Goal: Task Accomplishment & Management: Manage account settings

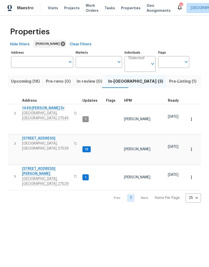
click at [44, 64] on input "Address" at bounding box center [38, 62] width 55 height 12
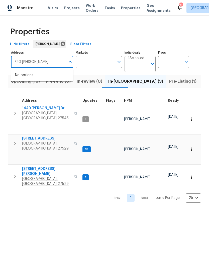
type input "720 rawls"
click at [48, 73] on li "720 Rawls Dr Raleigh NC 27610" at bounding box center [42, 78] width 62 height 14
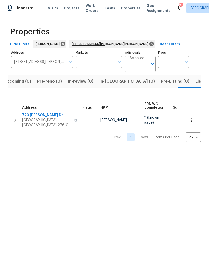
scroll to position [0, 8]
click at [26, 114] on span "720 [PERSON_NAME] Dr" at bounding box center [46, 115] width 49 height 5
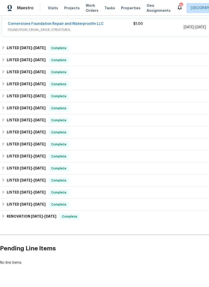
scroll to position [112, 0]
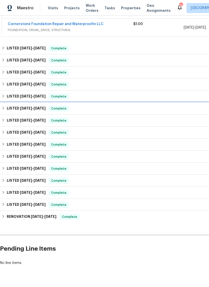
click at [6, 108] on div "LISTED 3/6/25 - 3/7/25 Complete" at bounding box center [142, 109] width 280 height 6
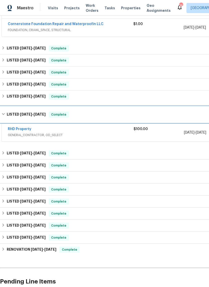
click at [7, 114] on h6 "LISTED 3/6/25 - 3/7/25" at bounding box center [26, 115] width 39 height 6
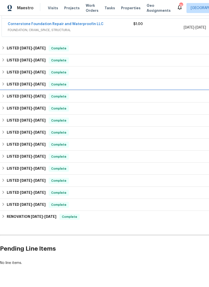
click at [7, 95] on h6 "LISTED 3/26/25 - 4/25/25" at bounding box center [26, 96] width 39 height 6
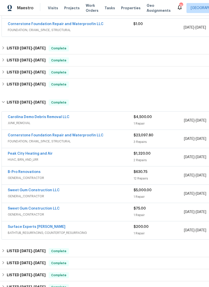
click at [16, 136] on link "Cornerstone Foundation Repair and Waterproofin LLC" at bounding box center [56, 136] width 96 height 4
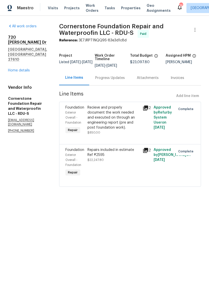
click at [117, 117] on div "Recieve and properly document the work needed and executed on through an engine…" at bounding box center [113, 117] width 52 height 25
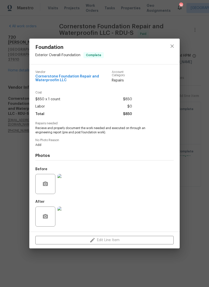
click at [72, 185] on img at bounding box center [67, 184] width 20 height 20
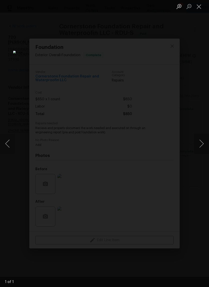
click at [200, 149] on button "Next image" at bounding box center [201, 144] width 15 height 20
click at [202, 143] on button "Next image" at bounding box center [201, 144] width 15 height 20
click at [202, 141] on button "Next image" at bounding box center [201, 144] width 15 height 20
click at [15, 145] on button "Previous image" at bounding box center [7, 144] width 15 height 20
click at [10, 139] on button "Previous image" at bounding box center [7, 144] width 15 height 20
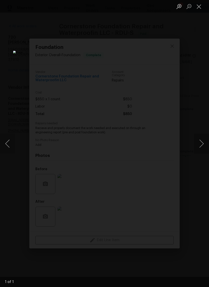
click at [199, 7] on button "Close lightbox" at bounding box center [199, 6] width 10 height 9
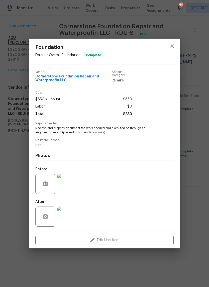
click at [202, 10] on div "Foundation Exterior Overall - Foundation Complete Vendor Cornerstone Foundation…" at bounding box center [104, 143] width 209 height 287
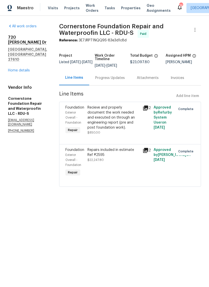
click at [104, 77] on div "Progress Updates" at bounding box center [110, 77] width 30 height 5
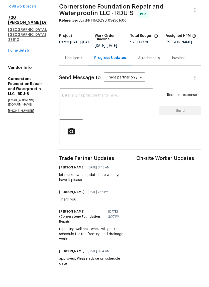
click at [14, 69] on link "Home details" at bounding box center [19, 71] width 22 height 4
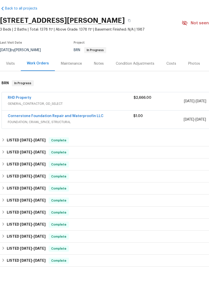
click at [14, 116] on link "RHD Property" at bounding box center [20, 118] width 24 height 4
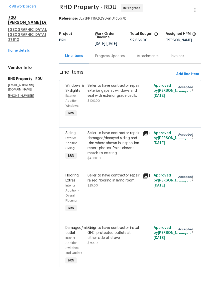
click at [118, 68] on div "Progress Updates" at bounding box center [110, 75] width 42 height 15
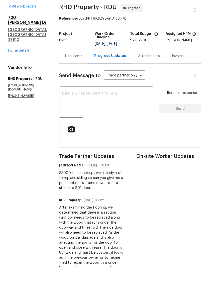
click at [115, 112] on textarea at bounding box center [106, 121] width 88 height 18
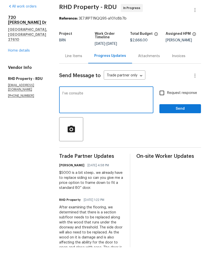
type textarea "I’ve"
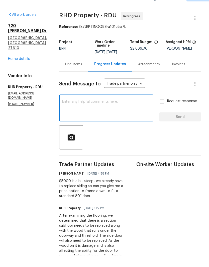
scroll to position [20, 0]
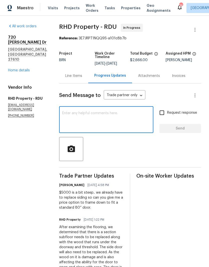
click at [81, 73] on div "Line Items" at bounding box center [73, 75] width 17 height 5
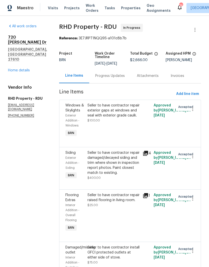
click at [14, 69] on link "Home details" at bounding box center [19, 71] width 22 height 4
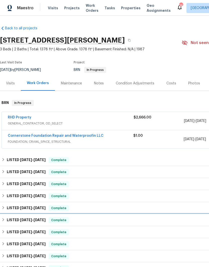
click at [3, 218] on icon at bounding box center [4, 220] width 4 height 4
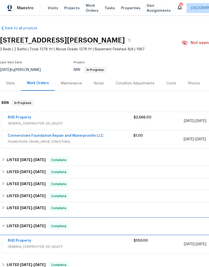
click at [7, 223] on h6 "LISTED 3/6/25 - 3/7/25" at bounding box center [26, 226] width 39 height 6
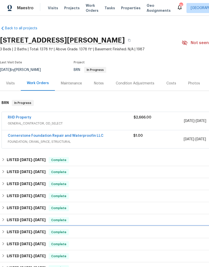
click at [9, 229] on h6 "LISTED 12/13/24 - 12/20/24" at bounding box center [26, 232] width 39 height 6
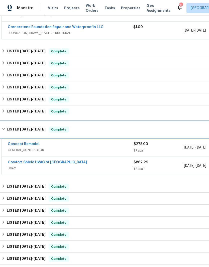
scroll to position [109, 0]
click at [7, 127] on h6 "LISTED 12/13/24 - 12/20/24" at bounding box center [26, 130] width 39 height 6
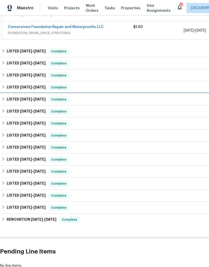
click at [6, 96] on div "LISTED 3/26/25 - 4/25/25 Complete" at bounding box center [142, 99] width 280 height 6
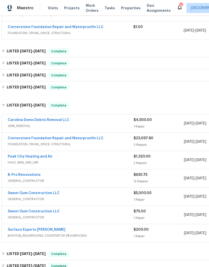
click at [13, 191] on link "Sweet Gum Construction LLC" at bounding box center [34, 193] width 52 height 4
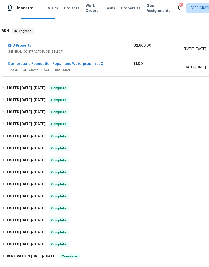
scroll to position [72, 0]
click at [6, 136] on div "LISTED 3/26/25 - 4/25/25 Complete" at bounding box center [142, 136] width 280 height 6
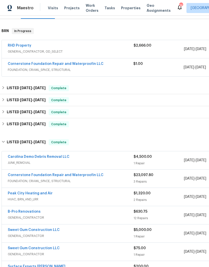
click at [14, 175] on link "Cornerstone Foundation Repair and Waterproofin LLC" at bounding box center [56, 175] width 96 height 4
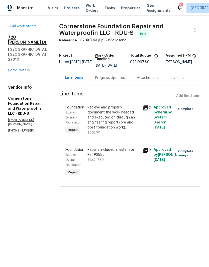
click at [109, 122] on div "Recieve and properly document the work needed and executed on through an engine…" at bounding box center [113, 117] width 52 height 25
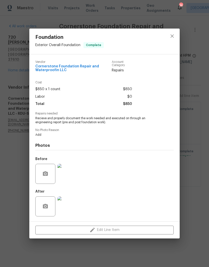
click at [71, 211] on img at bounding box center [67, 206] width 20 height 20
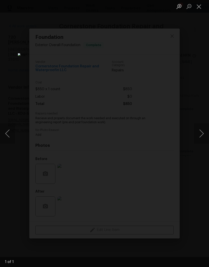
click at [197, 7] on button "Close lightbox" at bounding box center [199, 6] width 10 height 9
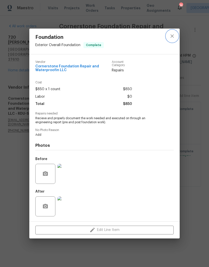
click at [172, 34] on icon "close" at bounding box center [172, 36] width 6 height 6
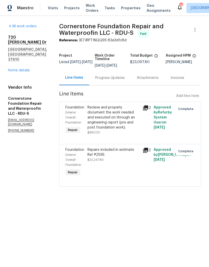
click at [116, 161] on div "Repairs included in estimate Ref #2595 $22,247.80" at bounding box center [113, 154] width 52 height 15
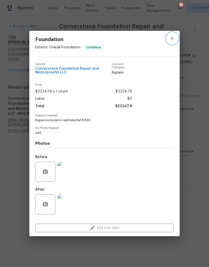
click at [174, 37] on icon "close" at bounding box center [172, 38] width 6 height 6
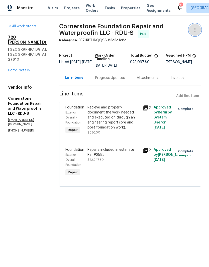
click at [197, 31] on icon "button" at bounding box center [195, 30] width 6 height 6
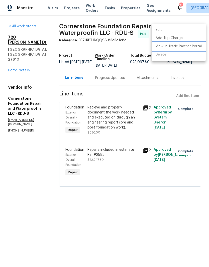
click at [196, 47] on li "View In Trade Partner Portal" at bounding box center [179, 46] width 54 height 8
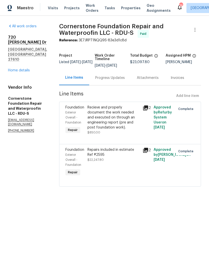
click at [27, 69] on link "Home details" at bounding box center [19, 71] width 22 height 4
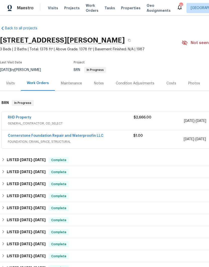
click at [19, 117] on link "RHD Property" at bounding box center [20, 118] width 24 height 4
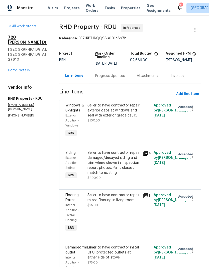
click at [119, 78] on div "Progress Updates" at bounding box center [110, 75] width 30 height 5
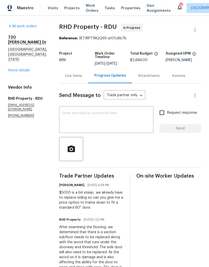
click at [130, 125] on textarea at bounding box center [106, 121] width 88 height 18
click at [16, 69] on link "Home details" at bounding box center [19, 71] width 22 height 4
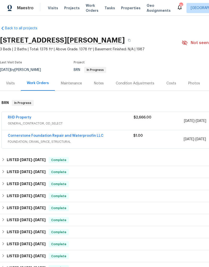
click at [9, 79] on div "Visits" at bounding box center [10, 83] width 21 height 15
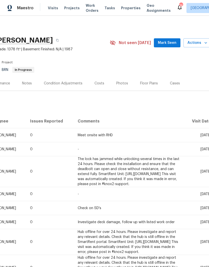
scroll to position [0, 71]
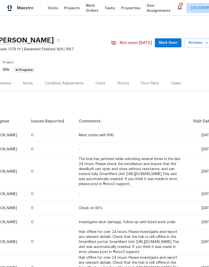
click at [174, 83] on div "Cases" at bounding box center [176, 83] width 10 height 5
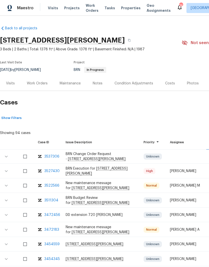
click at [33, 83] on div "Work Orders" at bounding box center [37, 83] width 21 height 5
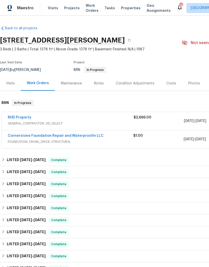
click at [15, 118] on link "RHD Property" at bounding box center [20, 118] width 24 height 4
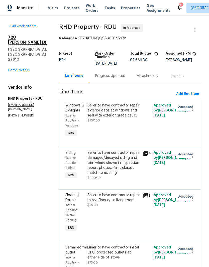
click at [124, 78] on div "Progress Updates" at bounding box center [110, 75] width 30 height 5
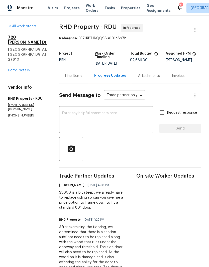
click at [124, 118] on textarea at bounding box center [106, 121] width 88 height 18
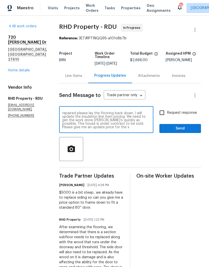
scroll to position [21, 0]
type textarea "I’ve spoken with the BRN team. We are not replacing the door. We need to pull b…"
click at [160, 117] on input "Request response" at bounding box center [162, 113] width 11 height 11
checkbox input "true"
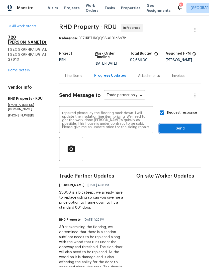
click at [195, 131] on span "Send" at bounding box center [180, 129] width 34 height 6
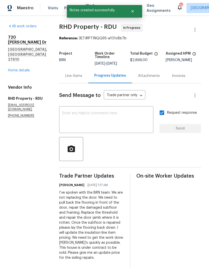
scroll to position [0, 0]
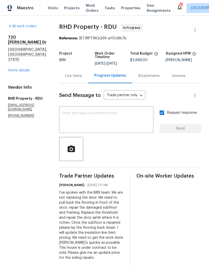
click at [82, 78] on div "Line Items" at bounding box center [73, 75] width 17 height 5
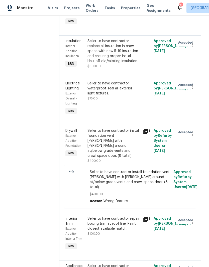
scroll to position [642, 0]
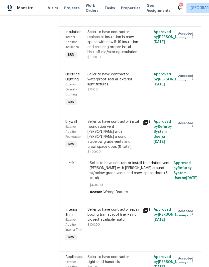
click at [111, 55] on div "Seller to have contractor replace all insulation in crawl space with new R-19 i…" at bounding box center [113, 42] width 52 height 25
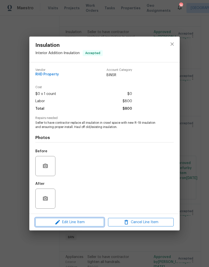
click at [90, 226] on button "Edit Line Item" at bounding box center [69, 222] width 69 height 9
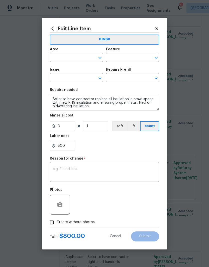
type input "Interior Addition"
type input "Insulation"
type input "Install 6 Mil Vapor Barrier $0.56"
click at [64, 127] on input "0" at bounding box center [62, 126] width 25 height 10
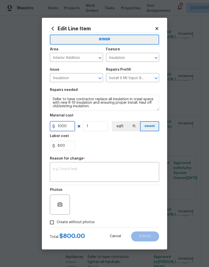
type input "1000"
click at [115, 144] on div "800" at bounding box center [104, 146] width 109 height 10
click at [104, 173] on textarea at bounding box center [104, 172] width 103 height 11
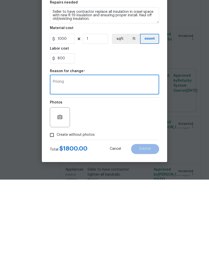
type textarea "Pricing"
click at [124, 185] on div "Photos" at bounding box center [104, 201] width 109 height 33
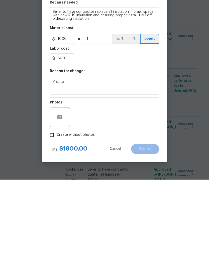
scroll to position [21, 0]
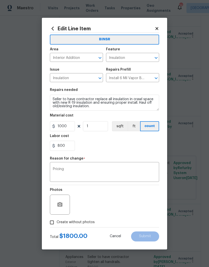
click at [56, 226] on input "Create without photos" at bounding box center [52, 223] width 10 height 10
checkbox input "true"
click at [143, 205] on textarea at bounding box center [116, 205] width 85 height 20
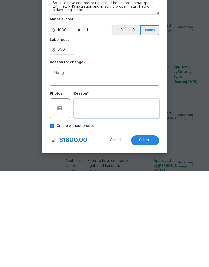
type textarea "."
click at [157, 232] on button "Submit" at bounding box center [145, 237] width 28 height 10
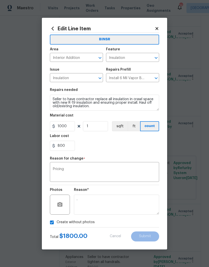
type input "0"
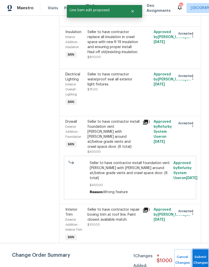
click at [198, 254] on button "Submit Changes" at bounding box center [200, 260] width 16 height 22
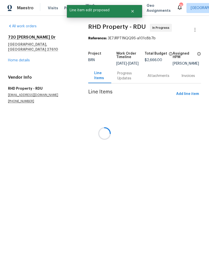
scroll to position [0, 0]
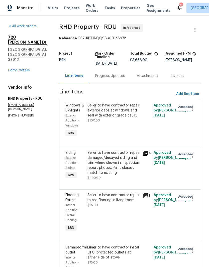
click at [12, 52] on div "720 Rawls Dr Raleigh, NC 27610 Home details" at bounding box center [27, 54] width 39 height 38
click at [16, 69] on link "Home details" at bounding box center [19, 71] width 22 height 4
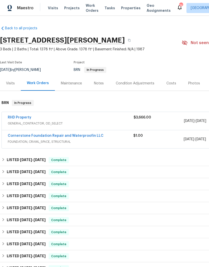
click at [16, 116] on link "RHD Property" at bounding box center [20, 118] width 24 height 4
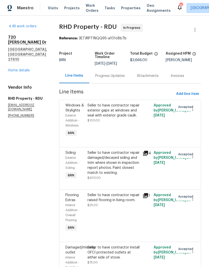
click at [20, 69] on link "Home details" at bounding box center [19, 71] width 22 height 4
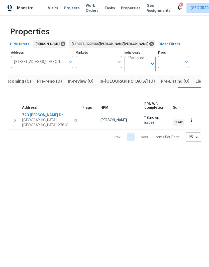
scroll to position [0, 8]
type input "[STREET_ADDRESS][PERSON_NAME][PERSON_NAME]"
click at [191, 121] on icon "button" at bounding box center [191, 120] width 1 height 3
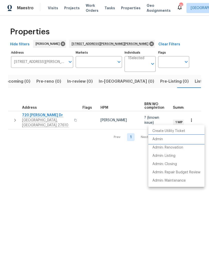
click at [179, 142] on li "Admin" at bounding box center [176, 139] width 56 height 8
click at [117, 44] on div at bounding box center [104, 133] width 209 height 267
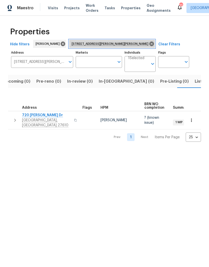
click at [149, 46] on icon at bounding box center [152, 44] width 6 height 6
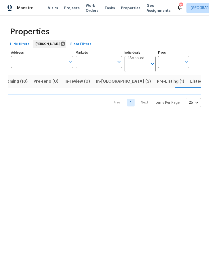
scroll to position [0, 13]
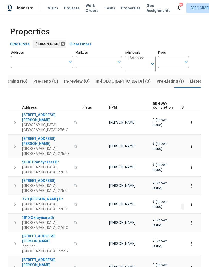
click at [101, 85] on button "In-reno (3)" at bounding box center [123, 81] width 61 height 13
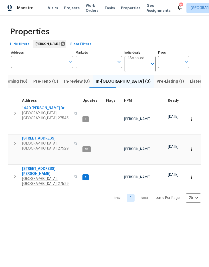
click at [26, 108] on span "1449 [PERSON_NAME] Dr" at bounding box center [46, 108] width 49 height 5
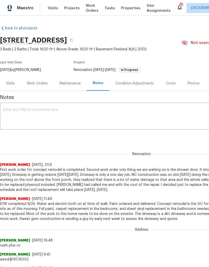
click at [36, 84] on div "Work Orders" at bounding box center [37, 83] width 21 height 5
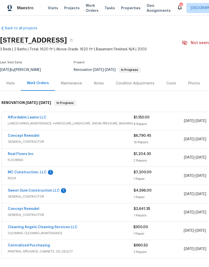
click at [15, 174] on link "MC Construction, LLC" at bounding box center [27, 173] width 39 height 4
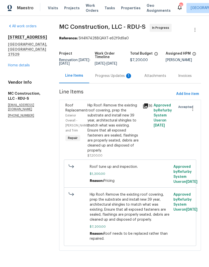
click at [116, 74] on div "Progress Updates 1" at bounding box center [113, 75] width 37 height 5
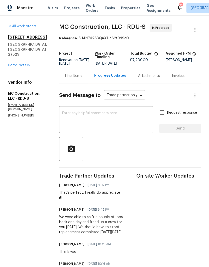
click at [13, 64] on link "Home details" at bounding box center [19, 66] width 22 height 4
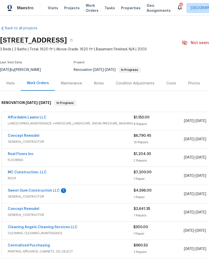
click at [15, 186] on div "Sweet Gum Construction LLC 1 GENERAL_CONTRACTOR $4,596.00 1 Repair 10/1/2025 - …" at bounding box center [142, 194] width 280 height 18
click at [16, 191] on link "Sweet Gum Construction LLC" at bounding box center [34, 191] width 52 height 4
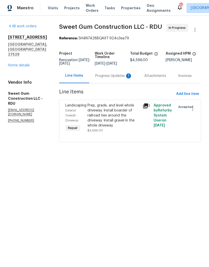
click at [119, 78] on div "Progress Updates 1" at bounding box center [113, 75] width 37 height 5
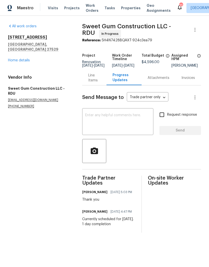
click at [15, 59] on link "Home details" at bounding box center [19, 61] width 22 height 4
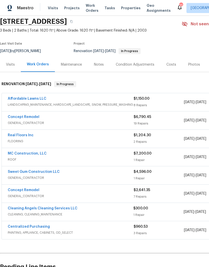
scroll to position [19, 0]
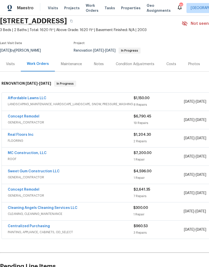
click at [15, 118] on link "Concept Remodel" at bounding box center [24, 117] width 32 height 4
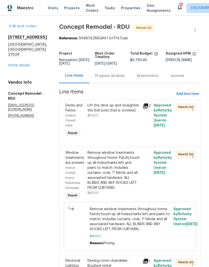
click at [108, 129] on div "Lift the deck up and straighten the 6x6 post that is crooked. $50.00" at bounding box center [113, 120] width 55 height 38
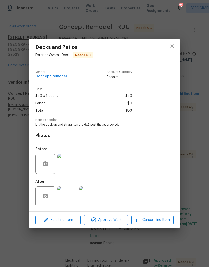
click at [114, 221] on span "Approve Work" at bounding box center [105, 220] width 39 height 6
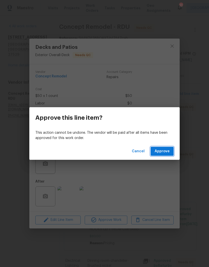
click at [167, 155] on button "Approve" at bounding box center [162, 151] width 23 height 9
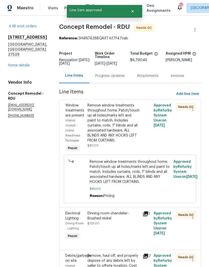
click at [125, 139] on div "Remove window treatments throughout home. Patch/touch up all holes/marks left a…" at bounding box center [113, 125] width 52 height 45
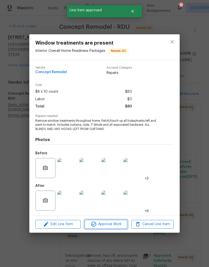
click at [118, 224] on span "Approve Work" at bounding box center [105, 224] width 39 height 6
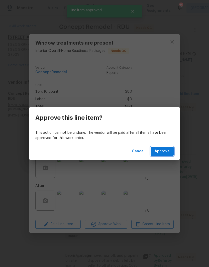
click at [170, 154] on button "Approve" at bounding box center [162, 151] width 23 height 9
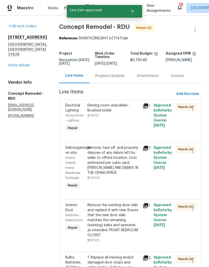
click at [124, 129] on div "Dinning room chandelier- Brushed nickel $125.00" at bounding box center [113, 117] width 55 height 33
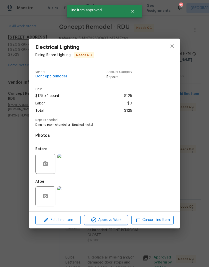
click at [114, 224] on button "Approve Work" at bounding box center [106, 220] width 42 height 9
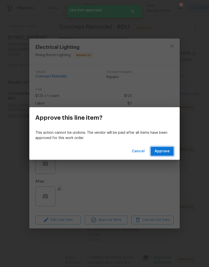
click at [169, 155] on button "Approve" at bounding box center [162, 151] width 23 height 9
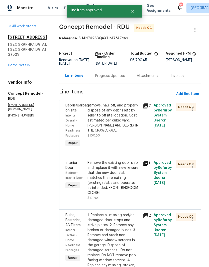
click at [114, 142] on div "Remove, haul off, and properly dispose of any debris left by seller to offsite …" at bounding box center [113, 125] width 55 height 48
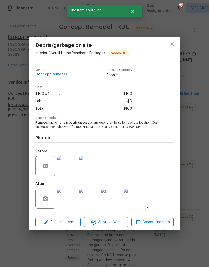
click at [117, 225] on span "Approve Work" at bounding box center [105, 222] width 39 height 6
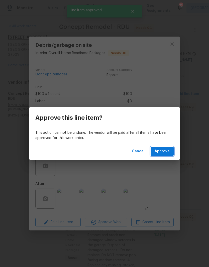
click at [165, 154] on span "Approve" at bounding box center [162, 151] width 15 height 6
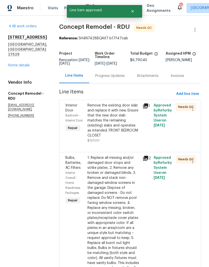
click at [117, 136] on div "Remove the existing door slab and replace it with new. Ensure that the new door…" at bounding box center [113, 123] width 52 height 40
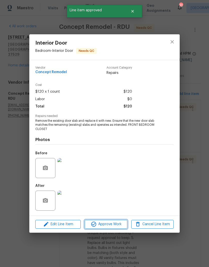
click at [111, 225] on span "Approve Work" at bounding box center [105, 224] width 39 height 6
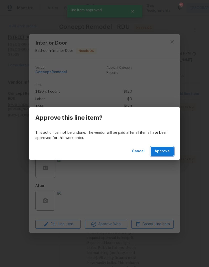
click at [172, 154] on button "Approve" at bounding box center [162, 151] width 23 height 9
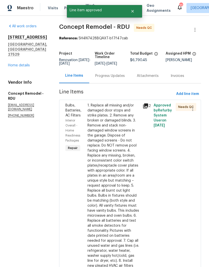
click at [111, 171] on div "1. Replace all missing and/or damaged door stops and strike plates. 2. Remove a…" at bounding box center [113, 185] width 52 height 165
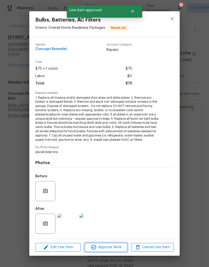
click at [119, 251] on button "Approve Work" at bounding box center [106, 247] width 42 height 9
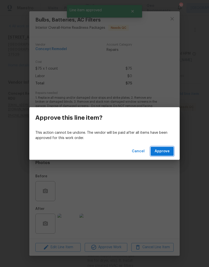
click at [170, 155] on button "Approve" at bounding box center [162, 151] width 23 height 9
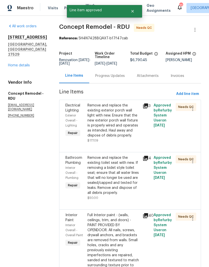
click at [119, 126] on div "Remove and replace the existing exterior porch wall light with new. Ensure that…" at bounding box center [113, 120] width 52 height 35
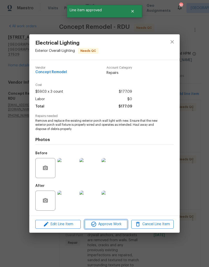
click at [120, 227] on span "Approve Work" at bounding box center [105, 224] width 39 height 6
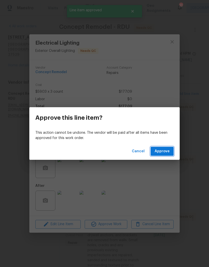
click at [172, 155] on button "Approve" at bounding box center [162, 151] width 23 height 9
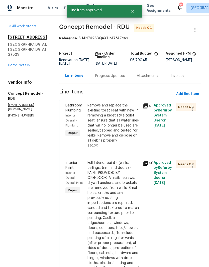
click at [122, 138] on div "Remove and replace the existing toilet seat with new. If removing a bidet style…" at bounding box center [113, 123] width 52 height 40
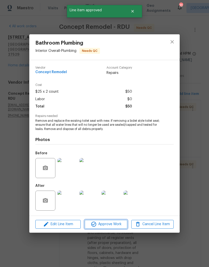
click at [114, 227] on span "Approve Work" at bounding box center [105, 224] width 39 height 6
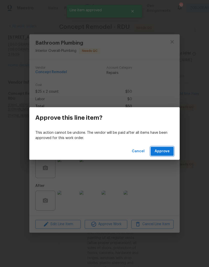
click at [170, 153] on button "Approve" at bounding box center [162, 151] width 23 height 9
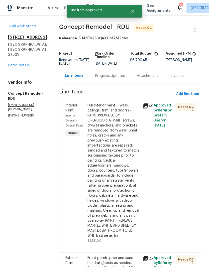
click at [110, 191] on div "Full Interior paint - (walls, ceilings, trim, and doors) - PAINT PROVIDED BY OP…" at bounding box center [113, 170] width 52 height 135
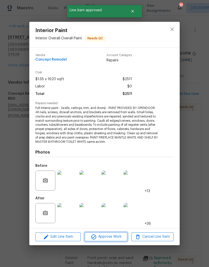
click at [117, 236] on span "Approve Work" at bounding box center [105, 237] width 39 height 6
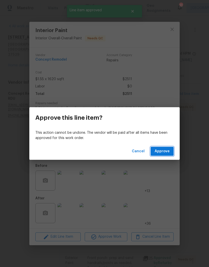
click at [169, 153] on span "Approve" at bounding box center [162, 151] width 15 height 6
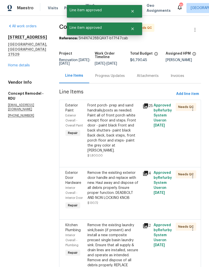
click at [118, 147] on div "Front porch- prep and sand handrails/posts as needed. Paint all of front porch …" at bounding box center [113, 130] width 52 height 55
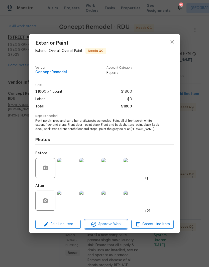
click at [121, 226] on span "Approve Work" at bounding box center [105, 224] width 39 height 6
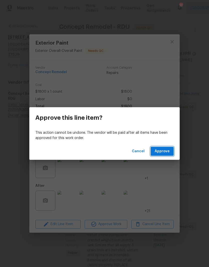
click at [168, 155] on button "Approve" at bounding box center [162, 151] width 23 height 9
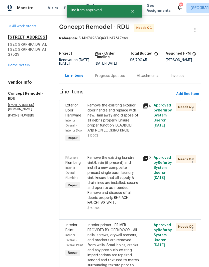
click at [127, 134] on div "Remove the exisiting exterior door handle and replace with new. Haul away and d…" at bounding box center [113, 120] width 52 height 35
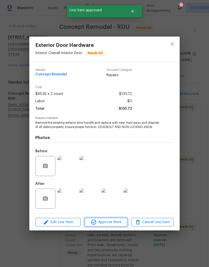
click at [112, 225] on span "Approve Work" at bounding box center [105, 222] width 39 height 6
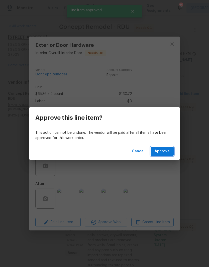
click at [173, 156] on button "Approve" at bounding box center [162, 151] width 23 height 9
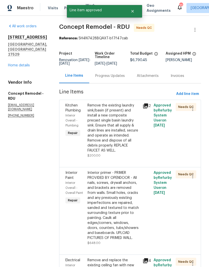
click at [117, 152] on div "Remove the existing laundry sink/basin (if present) and install a new composite…" at bounding box center [113, 130] width 52 height 55
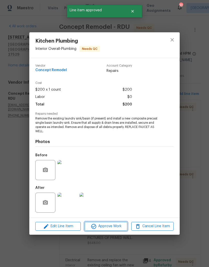
click at [112, 227] on span "Approve Work" at bounding box center [105, 226] width 39 height 6
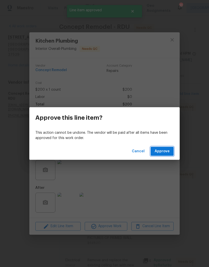
click at [168, 156] on button "Approve" at bounding box center [162, 151] width 23 height 9
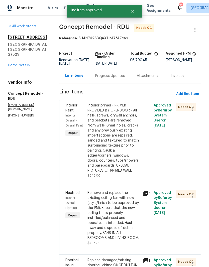
click at [111, 137] on div "Interior primer - PRIMER PROVIDED BY OPENDOOR - All nails, screws, drywall anch…" at bounding box center [113, 138] width 52 height 70
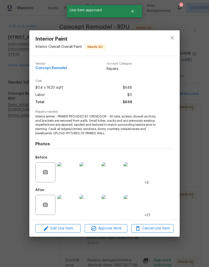
click at [118, 230] on span "Approve Work" at bounding box center [105, 229] width 39 height 6
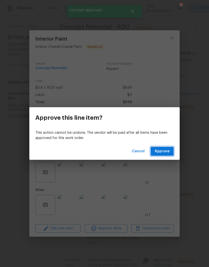
click at [170, 155] on button "Approve" at bounding box center [162, 151] width 23 height 9
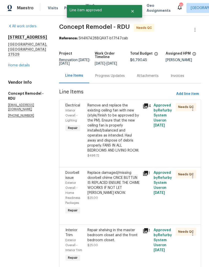
click at [123, 140] on div "Remove and replace the existing ceiling fan with new (style/finish to be approv…" at bounding box center [113, 128] width 52 height 50
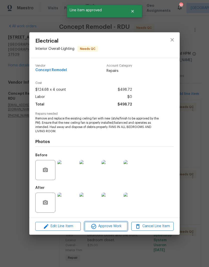
click at [120, 228] on span "Approve Work" at bounding box center [105, 226] width 39 height 6
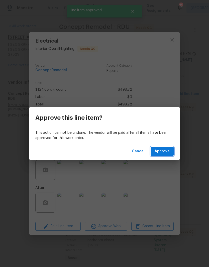
click at [167, 150] on span "Approve" at bounding box center [162, 151] width 15 height 6
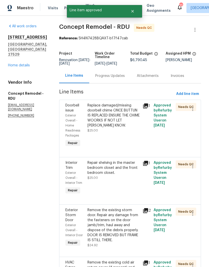
click at [115, 137] on div "Replace damaged/missing doorbell chime ONCE BUTTUN IS REPLACED ENSURE THE CHIME…" at bounding box center [113, 125] width 55 height 48
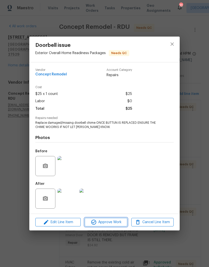
click at [118, 226] on button "Approve Work" at bounding box center [106, 222] width 42 height 9
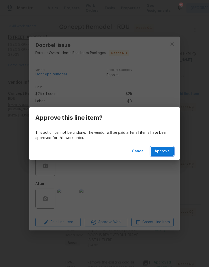
click at [170, 151] on button "Approve" at bounding box center [162, 151] width 23 height 9
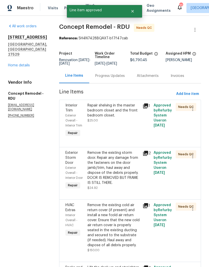
click at [112, 132] on div "Repair shelving in the master bedroom closet and the front bedroom closet. $25.…" at bounding box center [113, 120] width 55 height 38
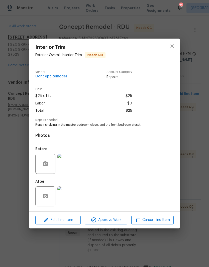
click at [72, 196] on img at bounding box center [67, 196] width 20 height 20
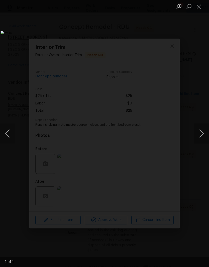
click at [201, 7] on button "Close lightbox" at bounding box center [199, 6] width 10 height 9
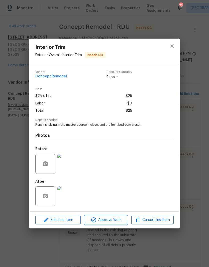
click at [120, 224] on button "Approve Work" at bounding box center [106, 220] width 42 height 9
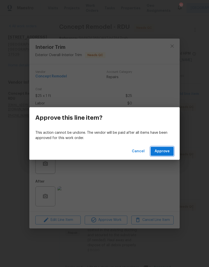
click at [169, 155] on button "Approve" at bounding box center [162, 151] width 23 height 9
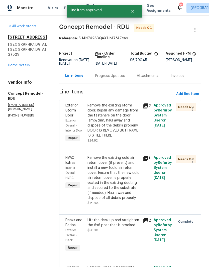
click at [114, 141] on div "Remove the existing storm door. Repair any damage from the fasteners on the doo…" at bounding box center [113, 123] width 52 height 40
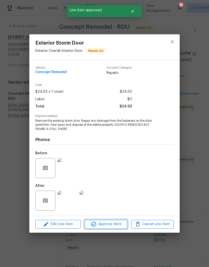
click at [112, 226] on span "Approve Work" at bounding box center [105, 224] width 39 height 6
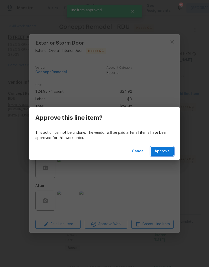
click at [172, 154] on button "Approve" at bounding box center [162, 151] width 23 height 9
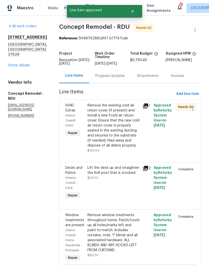
click at [119, 147] on div "Remove the existing cold air return cover (if present) and install a new fcold …" at bounding box center [113, 128] width 52 height 50
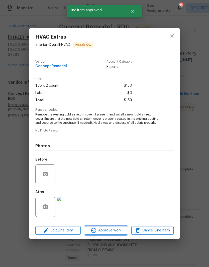
click at [112, 233] on span "Approve Work" at bounding box center [105, 231] width 39 height 6
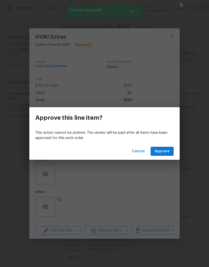
click at [169, 144] on div "Cancel Approve" at bounding box center [104, 151] width 150 height 17
click at [170, 166] on div "Approve this line item? This action cannot be undone. The vendor will be paid a…" at bounding box center [104, 133] width 209 height 267
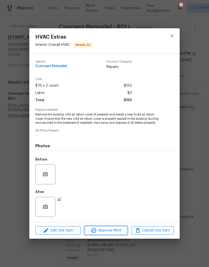
click at [114, 234] on span "Approve Work" at bounding box center [105, 231] width 39 height 6
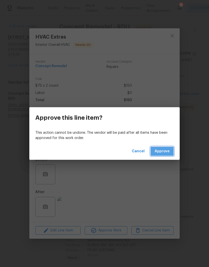
click at [173, 155] on button "Approve" at bounding box center [162, 151] width 23 height 9
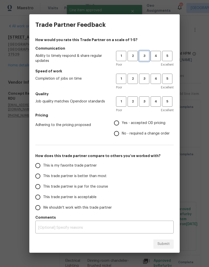
click at [146, 58] on span "3" at bounding box center [144, 56] width 9 height 6
click at [146, 78] on span "3" at bounding box center [144, 79] width 9 height 6
click at [149, 98] on button "3" at bounding box center [144, 101] width 10 height 10
click at [159, 125] on span "Yes - accepted OD pricing" at bounding box center [144, 123] width 44 height 5
click at [122, 125] on input "Yes - accepted OD pricing" at bounding box center [116, 123] width 11 height 11
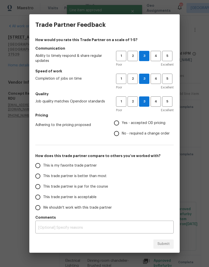
radio input "true"
click at [105, 178] on label "This trade partner is better than most" at bounding box center [72, 176] width 79 height 11
click at [43, 178] on input "This trade partner is better than most" at bounding box center [38, 176] width 11 height 11
click at [172, 248] on button "Submit" at bounding box center [163, 244] width 20 height 9
radio input "true"
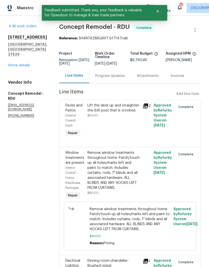
click at [15, 67] on link "Home details" at bounding box center [19, 66] width 22 height 4
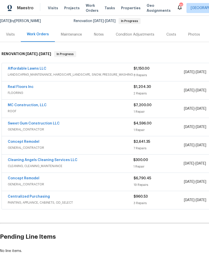
scroll to position [49, 0]
click at [16, 141] on link "Concept Remodel" at bounding box center [24, 142] width 32 height 4
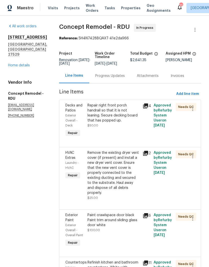
click at [114, 129] on div "Repair right front porch handrail so that it is not leaning. Secure decking boa…" at bounding box center [113, 120] width 55 height 38
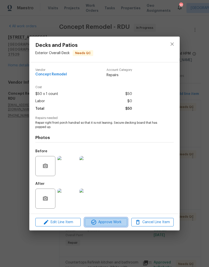
click at [119, 224] on span "Approve Work" at bounding box center [105, 222] width 39 height 6
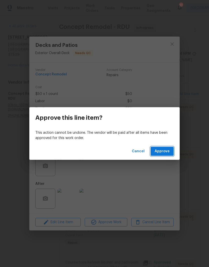
click at [172, 154] on button "Approve" at bounding box center [162, 151] width 23 height 9
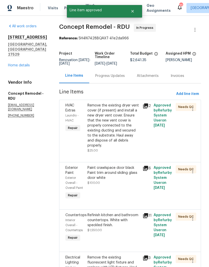
click at [119, 147] on div "Remove the existing dryer vent cover (if present) and install a new dryer vent …" at bounding box center [113, 128] width 52 height 50
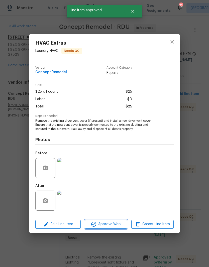
click at [119, 228] on button "Approve Work" at bounding box center [106, 224] width 42 height 9
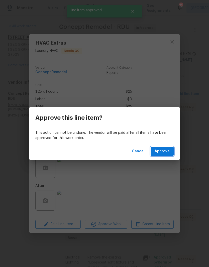
click at [167, 154] on button "Approve" at bounding box center [162, 151] width 23 height 9
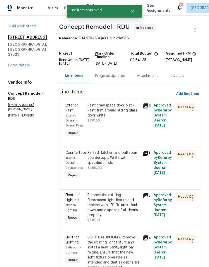
click at [112, 126] on div "Paint crawlspace door black Paint trim around sliding glass door white $100.00" at bounding box center [113, 120] width 55 height 38
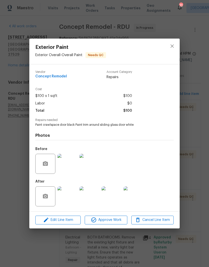
click at [138, 199] on img at bounding box center [134, 196] width 20 height 20
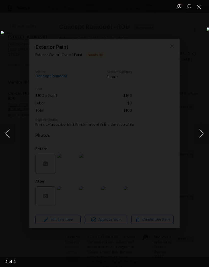
click at [199, 133] on button "Next image" at bounding box center [201, 134] width 15 height 20
click at [202, 139] on button "Next image" at bounding box center [201, 134] width 15 height 20
click at [202, 136] on button "Next image" at bounding box center [201, 134] width 15 height 20
click at [202, 137] on button "Next image" at bounding box center [201, 134] width 15 height 20
click at [201, 9] on button "Close lightbox" at bounding box center [199, 6] width 10 height 9
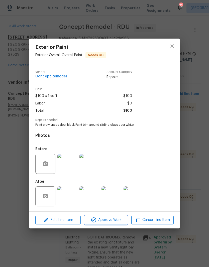
click at [121, 223] on span "Approve Work" at bounding box center [105, 220] width 39 height 6
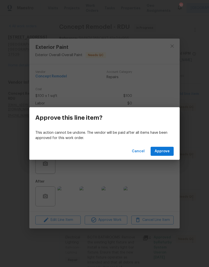
click at [167, 153] on span "Approve" at bounding box center [162, 151] width 15 height 6
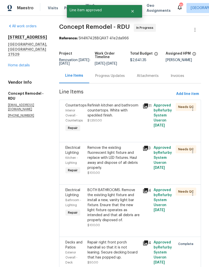
click at [109, 121] on div "Refinish kitchen and bathroom countertops. White with speckled finish. $1,550.00" at bounding box center [113, 113] width 52 height 20
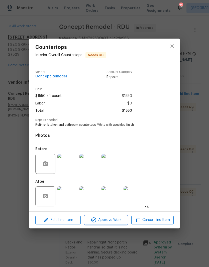
click at [121, 219] on span "Approve Work" at bounding box center [105, 220] width 39 height 6
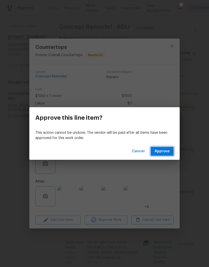
click at [167, 150] on span "Approve" at bounding box center [162, 151] width 15 height 6
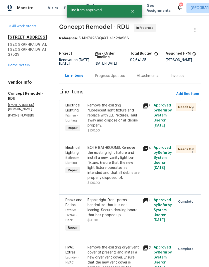
click at [111, 126] on div "Remove the existing fluorescent light fixture and replace with LED fixtures. Ha…" at bounding box center [113, 118] width 52 height 30
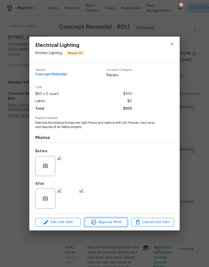
click at [116, 223] on span "Approve Work" at bounding box center [105, 222] width 39 height 6
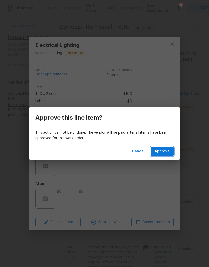
click at [172, 153] on button "Approve" at bounding box center [162, 151] width 23 height 9
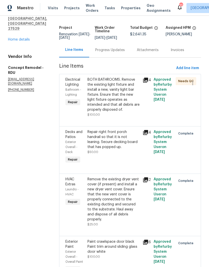
scroll to position [13, 0]
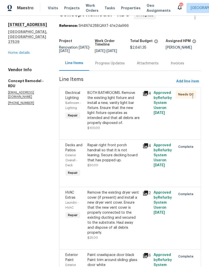
click at [108, 105] on div "BOTH BATHROOMS. Remove the existing light fixture and install a new, vanity lig…" at bounding box center [113, 107] width 52 height 35
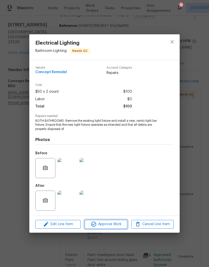
click at [115, 229] on button "Approve Work" at bounding box center [106, 224] width 42 height 9
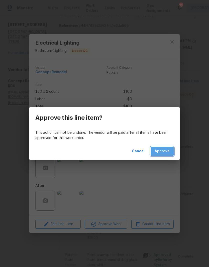
click at [163, 155] on button "Approve" at bounding box center [162, 151] width 23 height 9
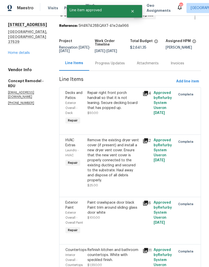
click at [11, 55] on link "Home details" at bounding box center [19, 53] width 22 height 4
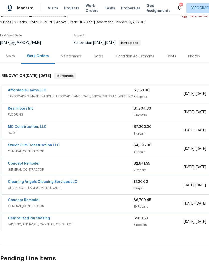
scroll to position [27, 0]
click at [14, 109] on link "Real Floors Inc" at bounding box center [21, 109] width 26 height 4
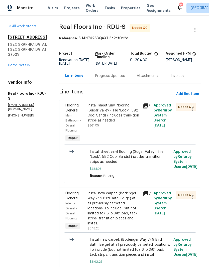
click at [121, 123] on div "Install sheet vinyl flooring (Sugar Valley - Tile "Look", 592 Cool Sands) inclu…" at bounding box center [113, 113] width 52 height 20
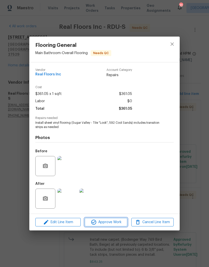
click at [118, 225] on span "Approve Work" at bounding box center [105, 222] width 39 height 6
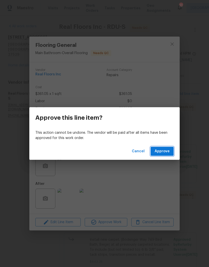
click at [170, 155] on button "Approve" at bounding box center [162, 151] width 23 height 9
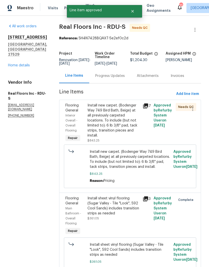
click at [124, 132] on div "Install new carpet. (Bodenger Way 749 Bird Bath, Beige) at all previously carpe…" at bounding box center [113, 120] width 52 height 35
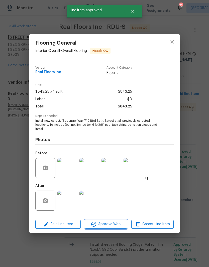
click at [121, 229] on button "Approve Work" at bounding box center [106, 224] width 42 height 9
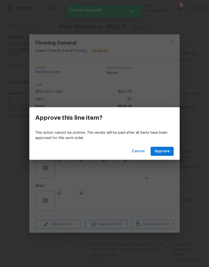
click at [171, 153] on button "Approve" at bounding box center [162, 151] width 23 height 9
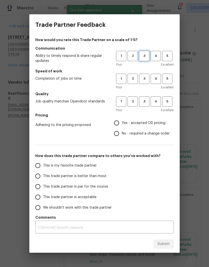
click at [145, 57] on span "3" at bounding box center [144, 56] width 9 height 6
click at [143, 77] on span "3" at bounding box center [144, 79] width 9 height 6
click at [148, 102] on span "3" at bounding box center [144, 102] width 9 height 6
click at [148, 124] on span "Yes - accepted OD pricing" at bounding box center [144, 123] width 44 height 5
click at [122, 124] on input "Yes - accepted OD pricing" at bounding box center [116, 123] width 11 height 11
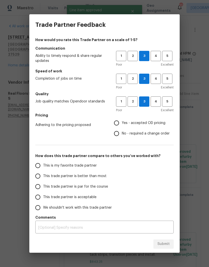
radio input "true"
click at [93, 198] on span "This trade partner is acceptable" at bounding box center [69, 197] width 53 height 5
click at [43, 198] on input "This trade partner is acceptable" at bounding box center [38, 197] width 11 height 11
click at [173, 247] on button "Submit" at bounding box center [163, 244] width 20 height 9
radio input "true"
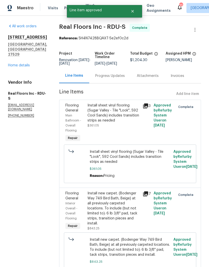
radio input "false"
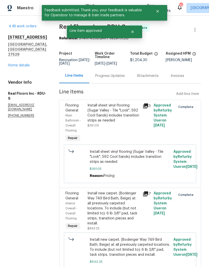
click at [11, 64] on link "Home details" at bounding box center [19, 66] width 22 height 4
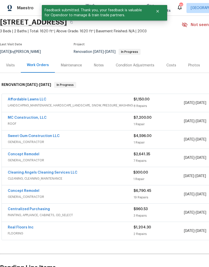
scroll to position [19, 0]
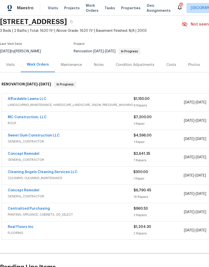
click at [67, 174] on link "Cleaning Angels Cleaning Services LLC" at bounding box center [43, 172] width 70 height 4
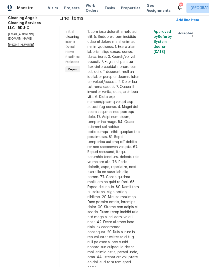
scroll to position [14, 0]
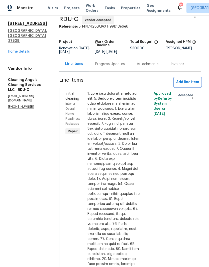
click at [199, 86] on button "Add line item" at bounding box center [187, 82] width 27 height 9
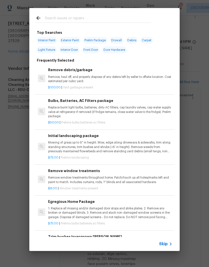
click at [106, 20] on input "text" at bounding box center [98, 19] width 106 height 8
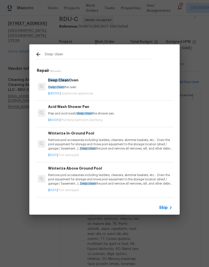
type input "Deep clean"
click at [36, 18] on div "Deep clean Repair 11 Results Deep Clean Oven Deep clean the oven. $40.00 | Appl…" at bounding box center [104, 129] width 209 height 259
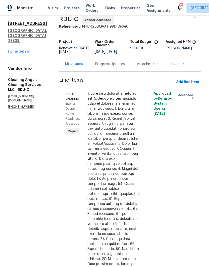
click at [27, 50] on link "Home details" at bounding box center [19, 52] width 22 height 4
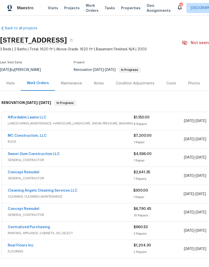
click at [172, 85] on div "Costs" at bounding box center [171, 83] width 10 height 5
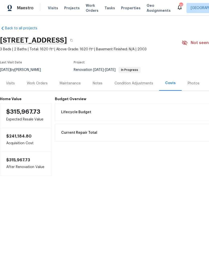
click at [33, 82] on div "Work Orders" at bounding box center [37, 83] width 21 height 5
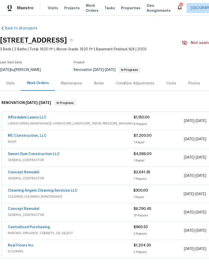
click at [14, 190] on link "Cleaning Angels Cleaning Services LLC" at bounding box center [43, 191] width 70 height 4
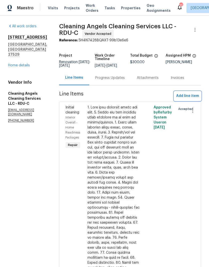
click at [192, 98] on span "Add line item" at bounding box center [187, 96] width 23 height 6
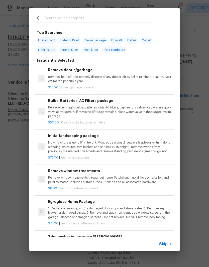
click at [91, 20] on input "text" at bounding box center [98, 19] width 106 height 8
type input "Deep"
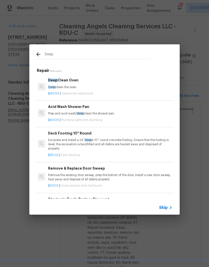
click at [75, 91] on p "$40.00 | Appliances appliances" at bounding box center [110, 93] width 124 height 4
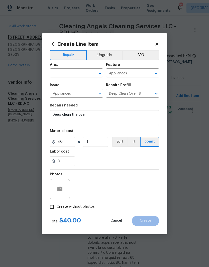
click at [80, 74] on input "text" at bounding box center [69, 74] width 39 height 8
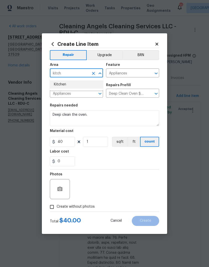
click at [77, 85] on li "Kitchen" at bounding box center [76, 84] width 53 height 8
type input "Kitchen"
click at [108, 164] on div "0" at bounding box center [104, 161] width 109 height 10
click at [69, 196] on div at bounding box center [60, 189] width 20 height 20
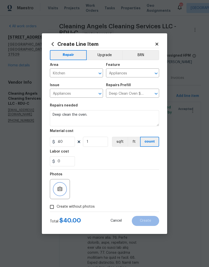
click at [65, 189] on button "button" at bounding box center [60, 189] width 12 height 12
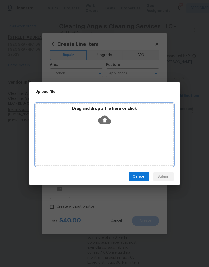
click at [119, 133] on div "Drag and drop a file here or click" at bounding box center [104, 134] width 138 height 63
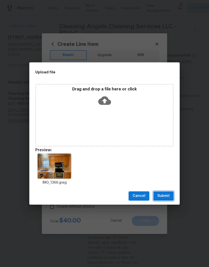
click at [169, 198] on span "Submit" at bounding box center [163, 196] width 12 height 6
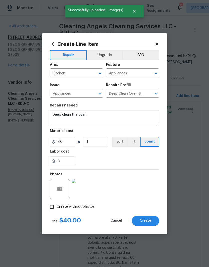
click at [154, 224] on button "Create" at bounding box center [145, 221] width 27 height 10
type input "0"
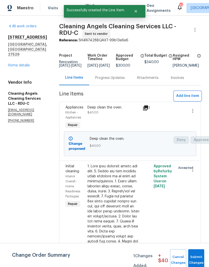
click at [194, 99] on span "Add line item" at bounding box center [187, 96] width 23 height 6
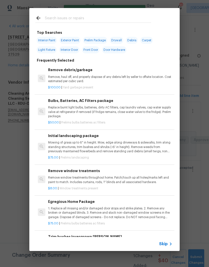
click at [106, 17] on input "text" at bounding box center [98, 19] width 106 height 8
type input "Deep clean"
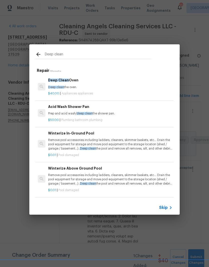
click at [109, 87] on p "Deep clean the oven." at bounding box center [110, 87] width 124 height 4
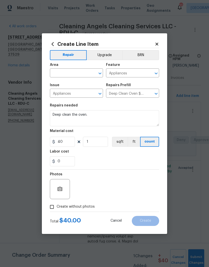
click at [74, 75] on input "text" at bounding box center [69, 74] width 39 height 8
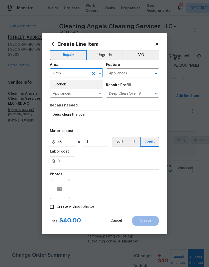
click at [77, 85] on li "Kitchen" at bounding box center [76, 84] width 53 height 8
type input "Kitchen"
click at [136, 73] on input "Appliances" at bounding box center [125, 74] width 39 height 8
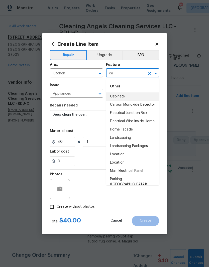
click at [148, 99] on li "Cabinets" at bounding box center [132, 96] width 53 height 8
type input "Cabinets"
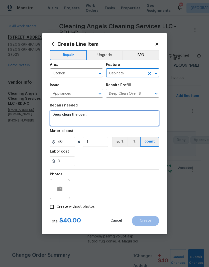
click at [116, 121] on textarea "Deep clean the oven." at bounding box center [104, 118] width 109 height 16
type textarea "Deep clean the kitchen cabinets and drawers. Inside and out."
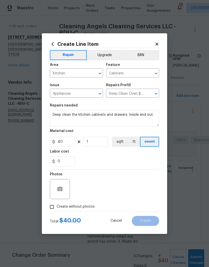
click at [101, 164] on div "0" at bounding box center [104, 161] width 109 height 10
click at [67, 143] on input "40" at bounding box center [62, 142] width 25 height 10
type input "100"
click at [102, 162] on div "0" at bounding box center [104, 161] width 109 height 10
click at [59, 199] on div at bounding box center [60, 189] width 20 height 20
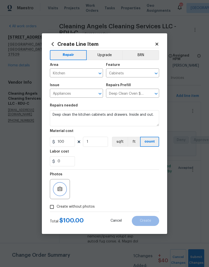
click at [64, 190] on button "button" at bounding box center [60, 189] width 12 height 12
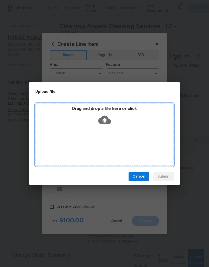
click at [112, 134] on div "Drag and drop a file here or click" at bounding box center [104, 134] width 138 height 63
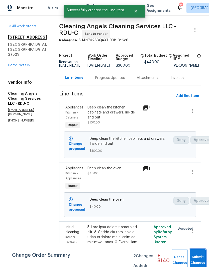
click at [200, 258] on button "Submit Changes" at bounding box center [198, 260] width 16 height 22
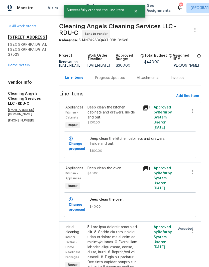
click at [118, 80] on div "Progress Updates" at bounding box center [110, 77] width 30 height 5
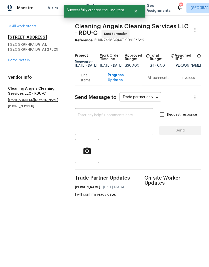
click at [121, 129] on textarea at bounding box center [114, 123] width 72 height 18
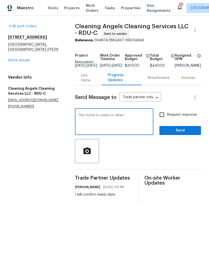
type textarea "This home is ready to clean."
click at [165, 115] on input "Request response" at bounding box center [162, 115] width 11 height 11
checkbox input "true"
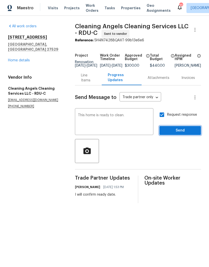
click at [190, 135] on button "Send" at bounding box center [180, 130] width 42 height 9
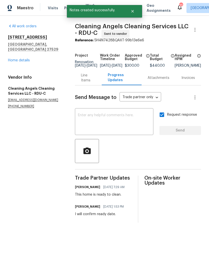
click at [13, 59] on link "Home details" at bounding box center [19, 61] width 22 height 4
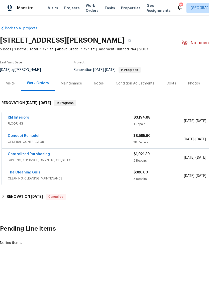
click at [21, 116] on link "RM Interiors" at bounding box center [18, 118] width 21 height 4
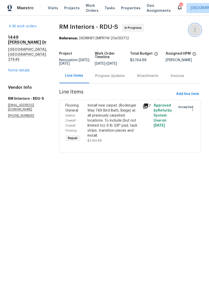
click at [195, 31] on icon "button" at bounding box center [194, 30] width 1 height 4
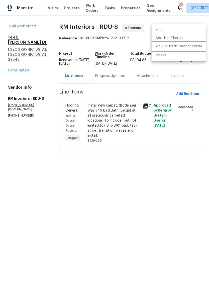
click at [192, 48] on li "View In Trade Partner Portal" at bounding box center [179, 46] width 54 height 8
